Goal: Find specific page/section: Find specific page/section

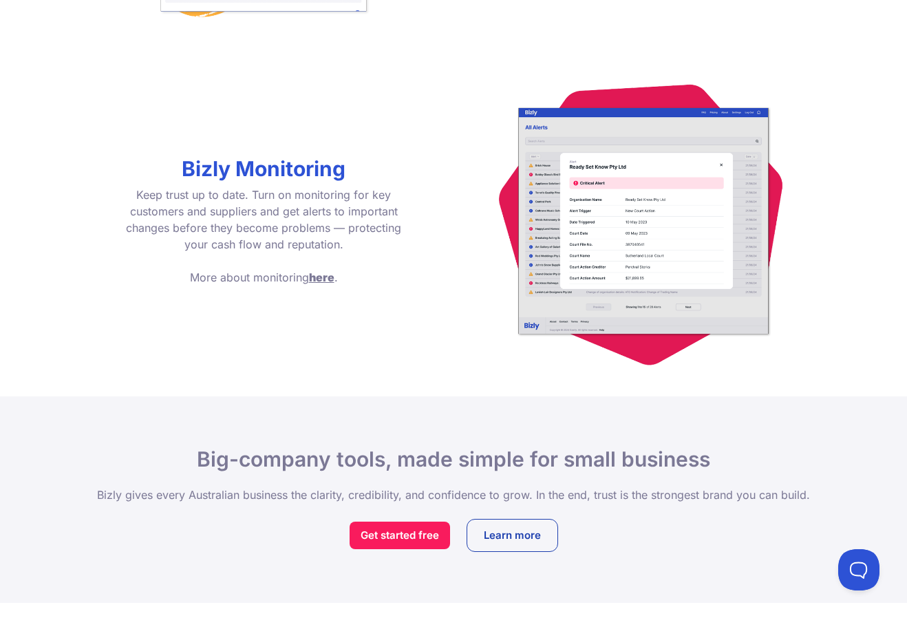
scroll to position [1959, 0]
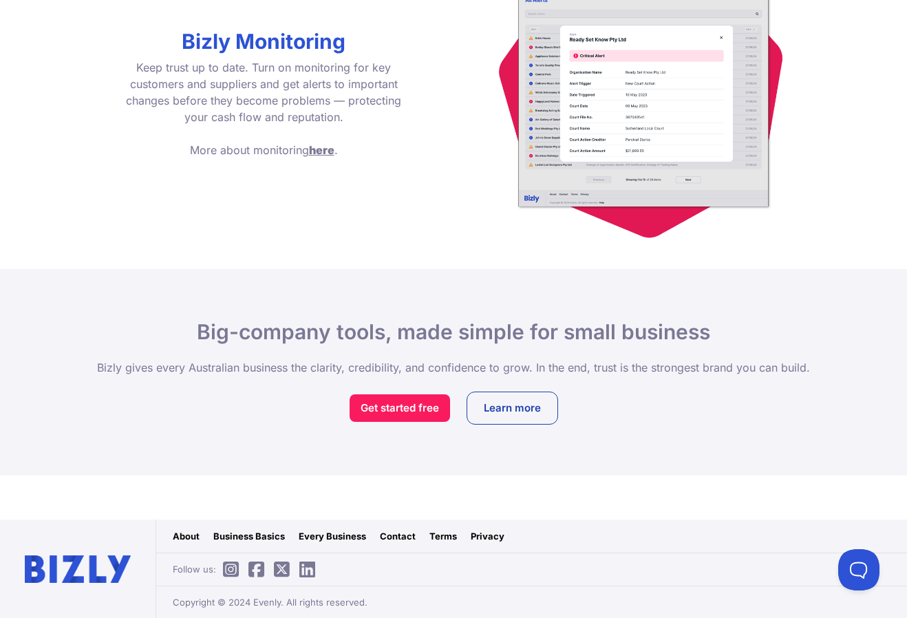
click at [270, 540] on link "Business Basics" at bounding box center [249, 536] width 72 height 14
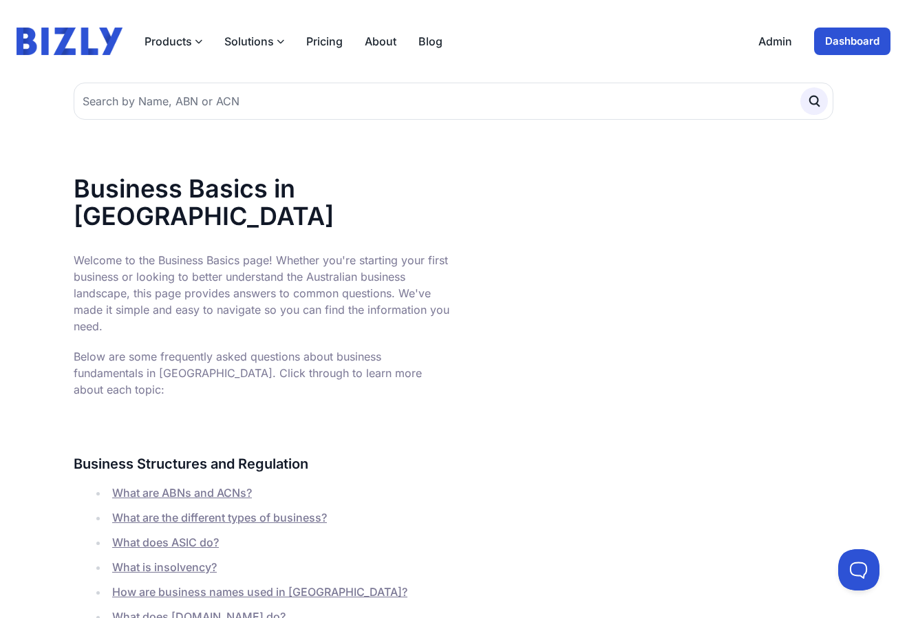
click at [266, 46] on button "Solutions" at bounding box center [254, 41] width 60 height 17
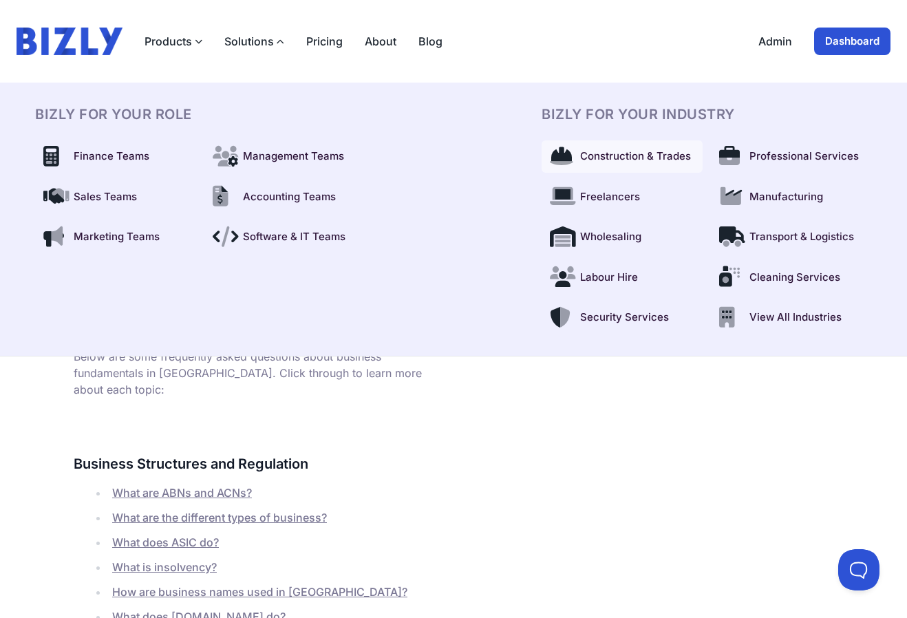
click at [621, 162] on span "Construction & Trades" at bounding box center [635, 157] width 111 height 16
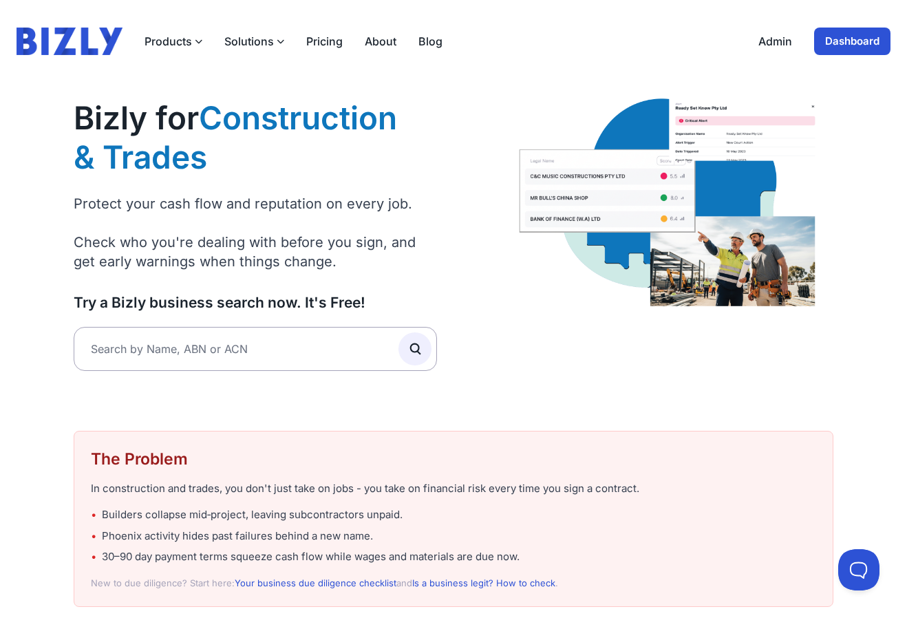
click at [391, 45] on link "About" at bounding box center [381, 41] width 32 height 17
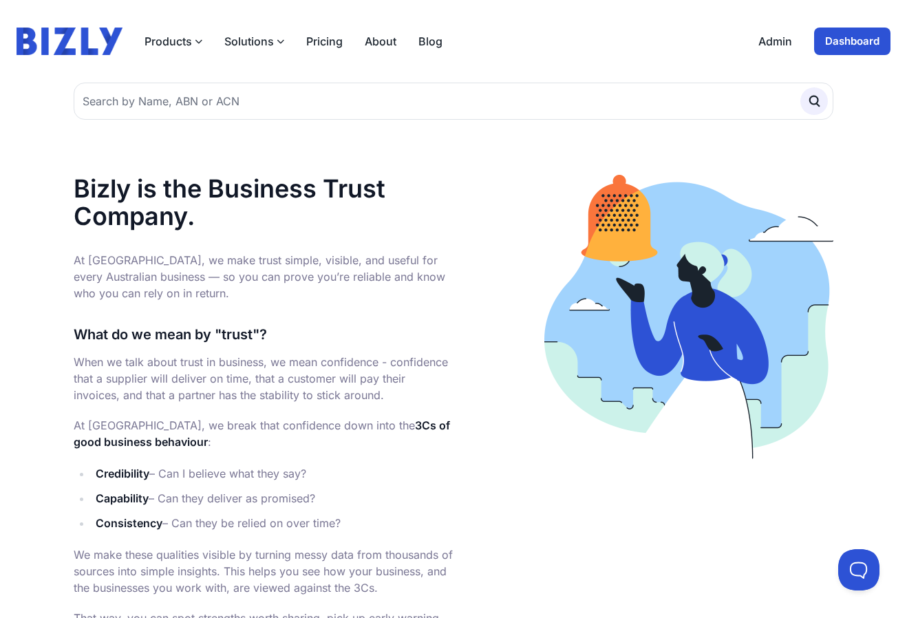
click at [263, 42] on button "Solutions" at bounding box center [254, 41] width 60 height 17
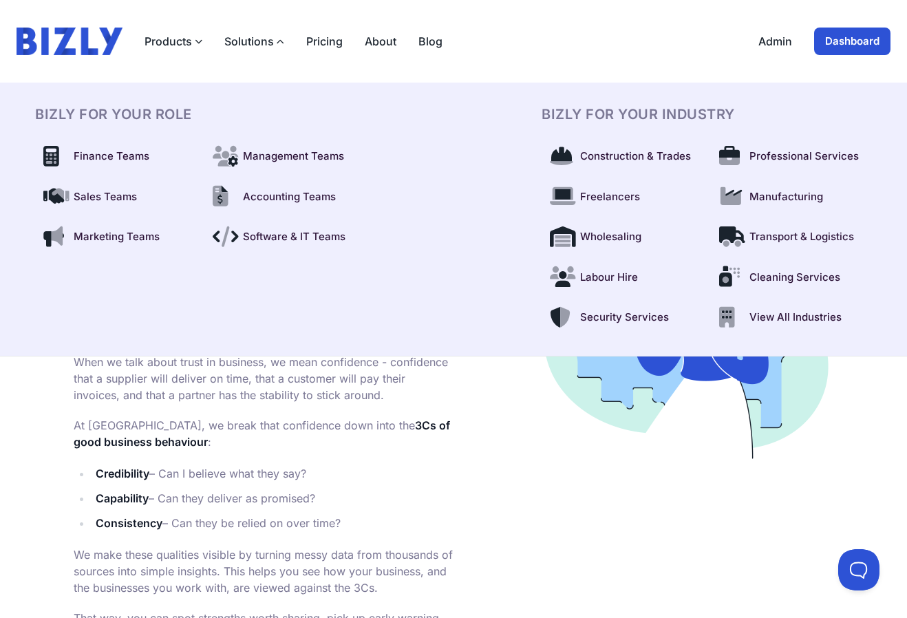
click at [328, 43] on link "Pricing" at bounding box center [324, 41] width 36 height 17
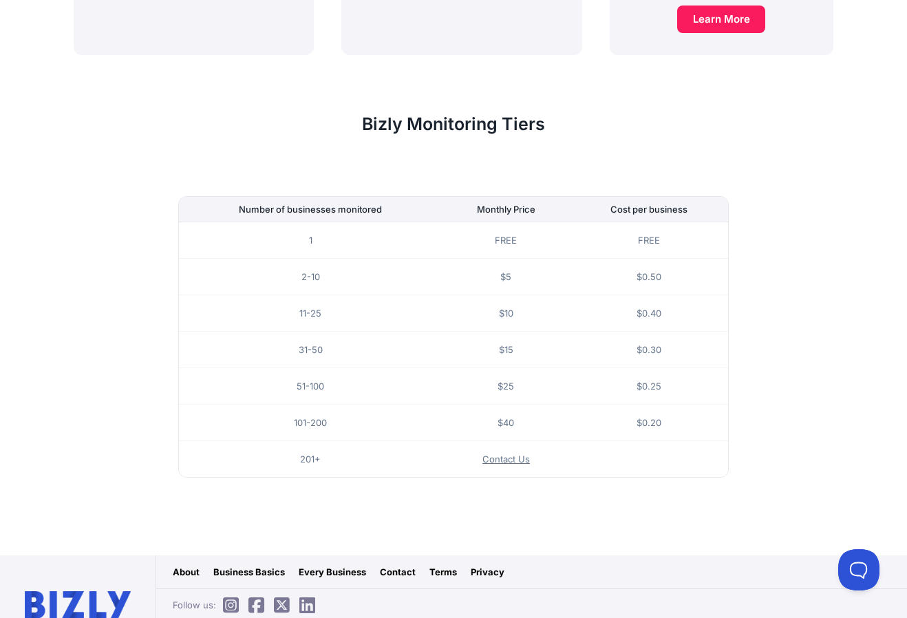
scroll to position [772, 0]
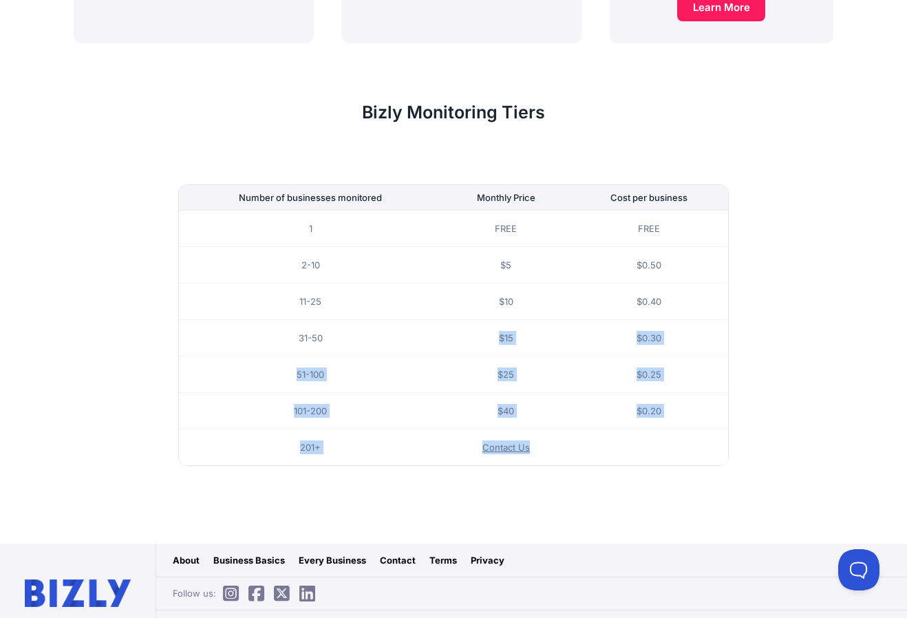
drag, startPoint x: 555, startPoint y: 429, endPoint x: 417, endPoint y: 328, distance: 170.9
click at [417, 328] on tbody "1 FREE FREE 2-10 $5 $0.50 11-25 $10 $0.40 31-50 $15 $0.30 51-100 $25 $0.25 101-…" at bounding box center [453, 338] width 549 height 255
click at [417, 328] on td "31-50" at bounding box center [310, 338] width 263 height 36
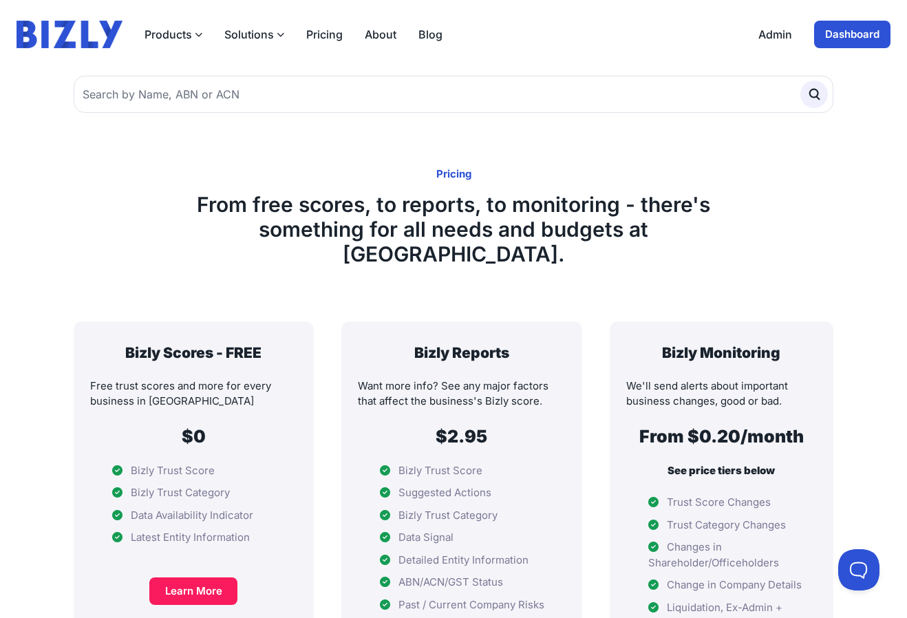
scroll to position [0, 0]
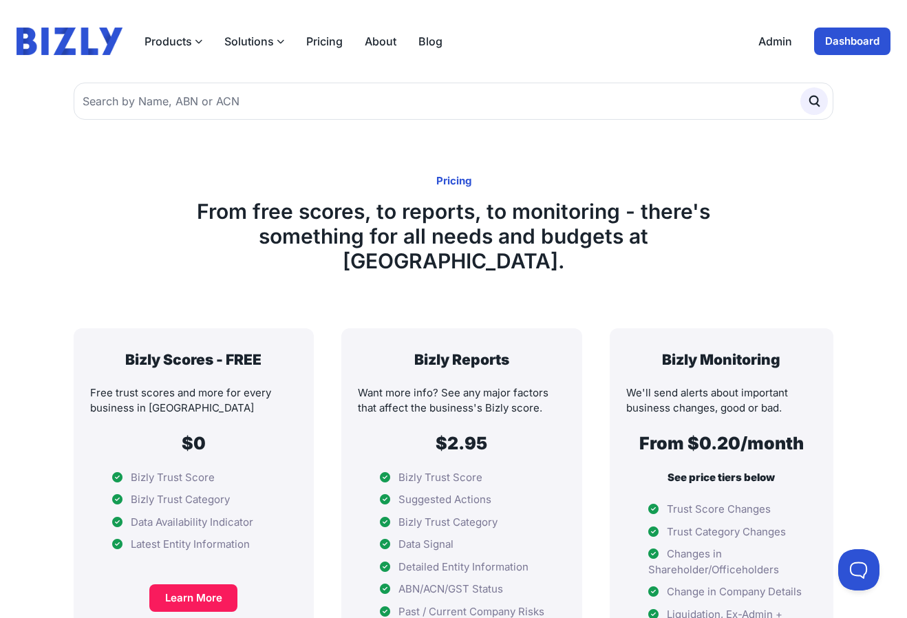
click at [769, 42] on link "Admin" at bounding box center [775, 41] width 34 height 17
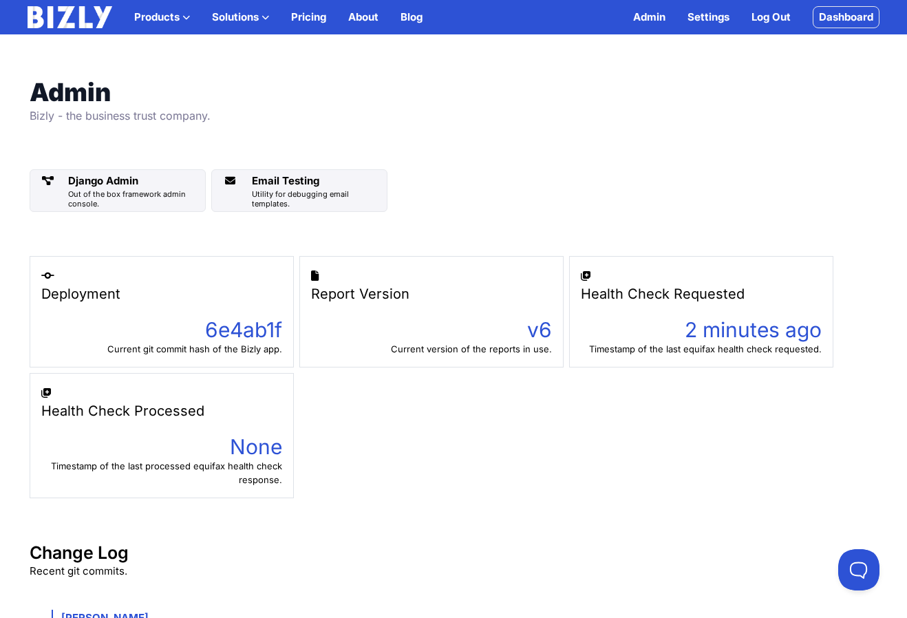
click at [253, 443] on div "None" at bounding box center [161, 446] width 241 height 25
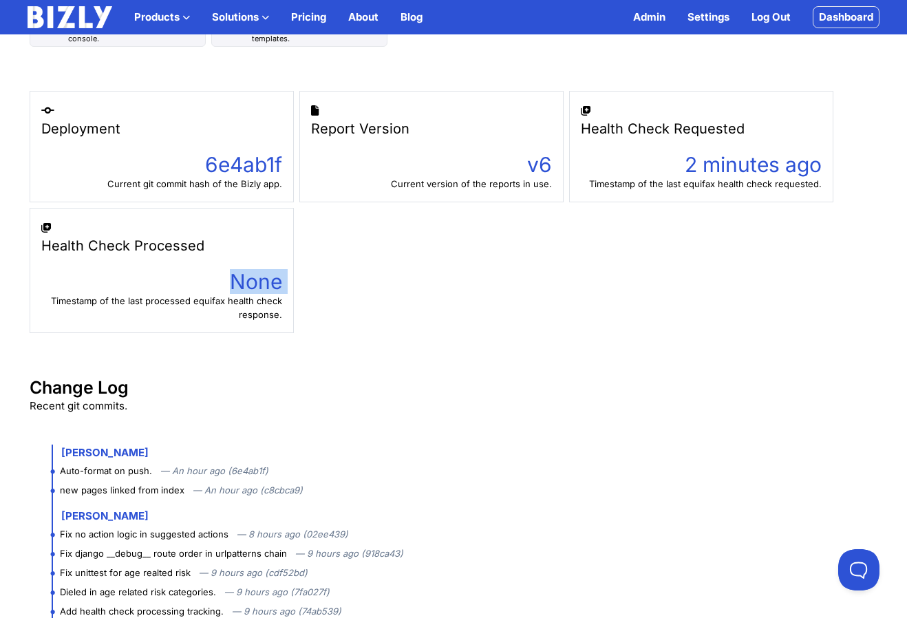
scroll to position [146, 0]
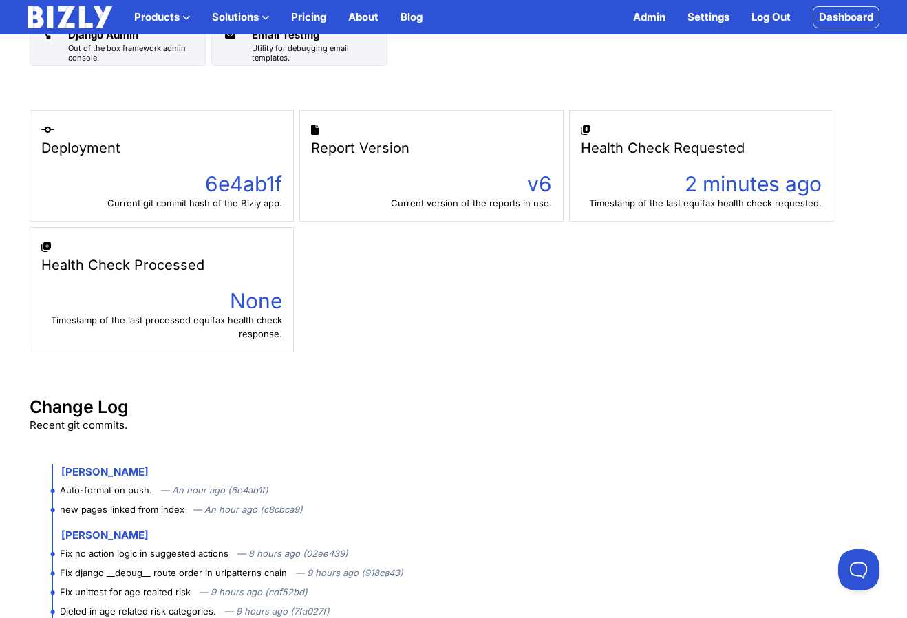
click at [114, 264] on div "Health Check Processed" at bounding box center [161, 264] width 241 height 19
click at [359, 274] on div "Deployment 6e4ab1f Current git commit hash of the Bizly app. Report Version v6 …" at bounding box center [454, 231] width 848 height 242
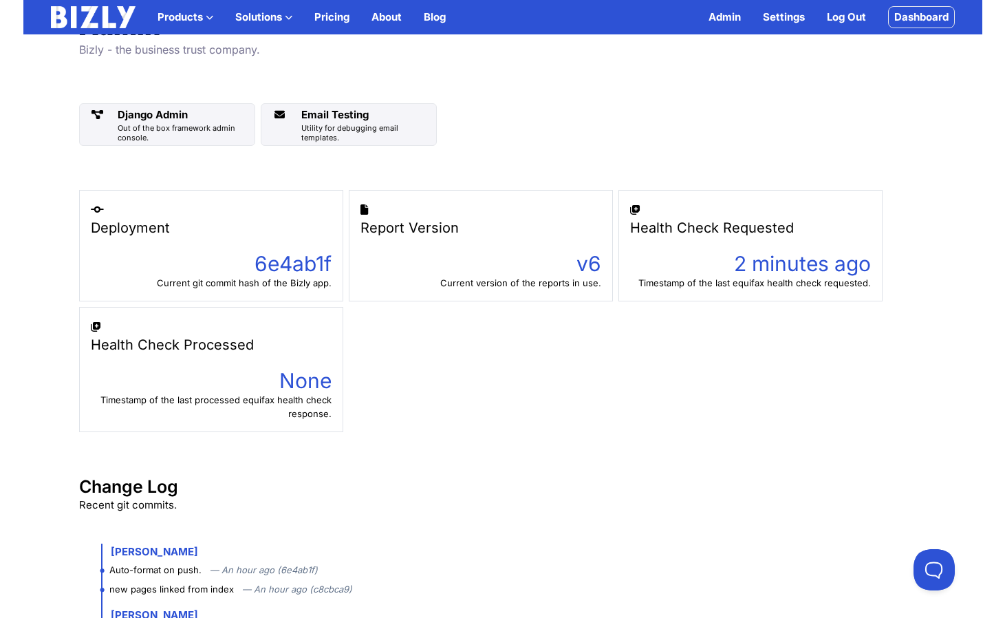
scroll to position [0, 0]
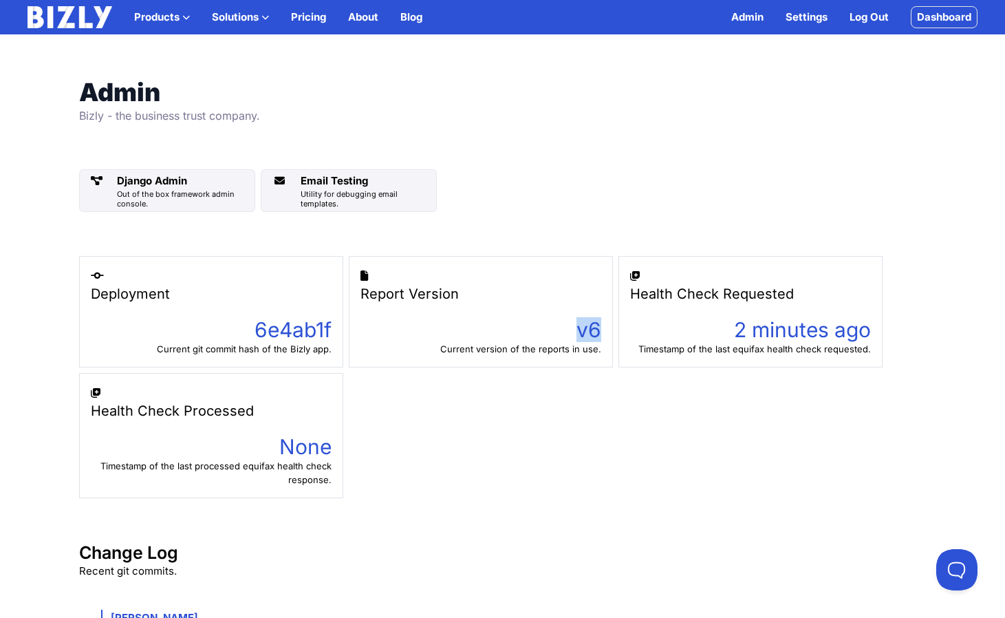
drag, startPoint x: 553, startPoint y: 330, endPoint x: 603, endPoint y: 324, distance: 50.5
click at [603, 324] on div "Report Version v6 Current version of the reports in use." at bounding box center [481, 311] width 264 height 111
click at [596, 331] on div "v6" at bounding box center [480, 329] width 241 height 25
click at [575, 348] on div "Current version of the reports in use." at bounding box center [480, 349] width 241 height 14
click at [574, 348] on div "Current version of the reports in use." at bounding box center [480, 349] width 241 height 14
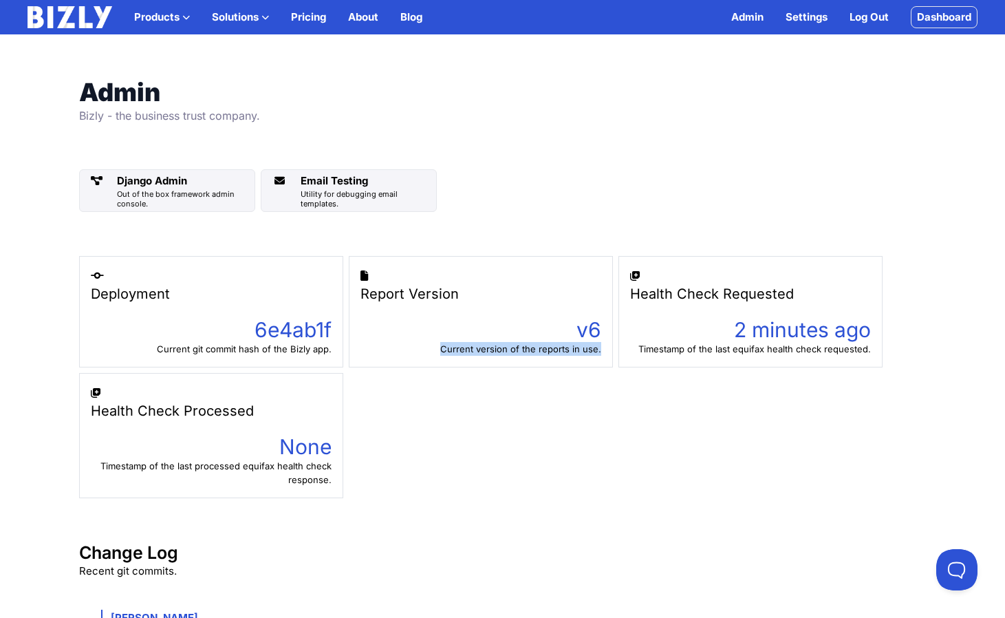
click at [574, 348] on div "Current version of the reports in use." at bounding box center [480, 349] width 241 height 14
click at [753, 343] on div "Timestamp of the last equifax health check requested." at bounding box center [750, 349] width 241 height 14
click at [734, 299] on div "Health Check Requested" at bounding box center [750, 293] width 241 height 19
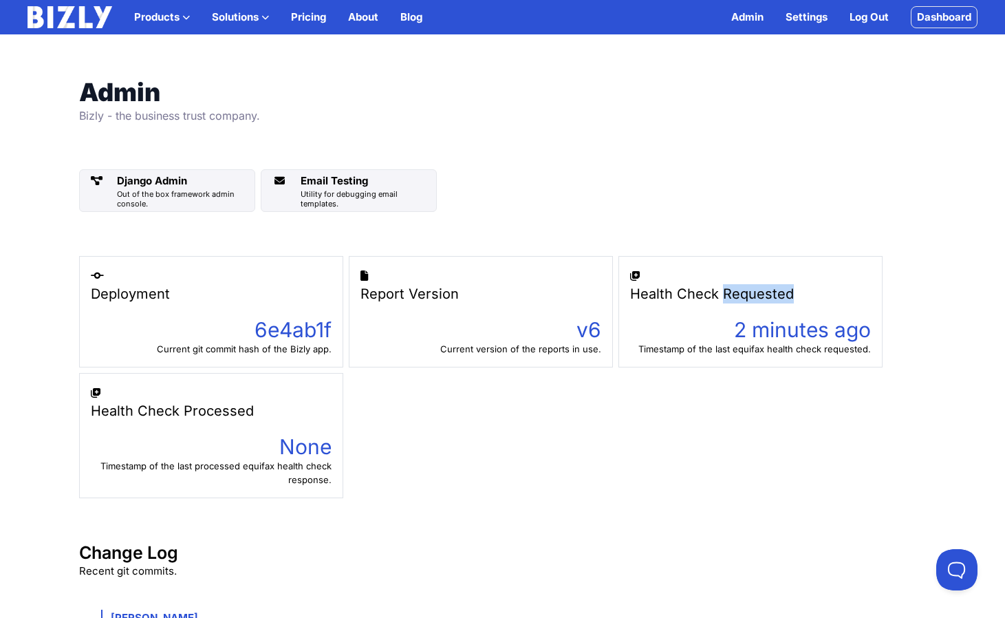
click at [734, 299] on div "Health Check Requested" at bounding box center [750, 293] width 241 height 19
click at [689, 468] on div "Deployment 6e4ab1f Current git commit hash of the Bizly app. Report Version v6 …" at bounding box center [503, 377] width 848 height 242
click at [361, 449] on div "Deployment 6e4ab1f Current git commit hash of the Bizly app. Report Version v6 …" at bounding box center [503, 377] width 848 height 242
click at [698, 111] on div "Admin Bizly - the business trust company. Django Admin Out of the box framework…" at bounding box center [503, 471] width 881 height 787
